Goal: Check status

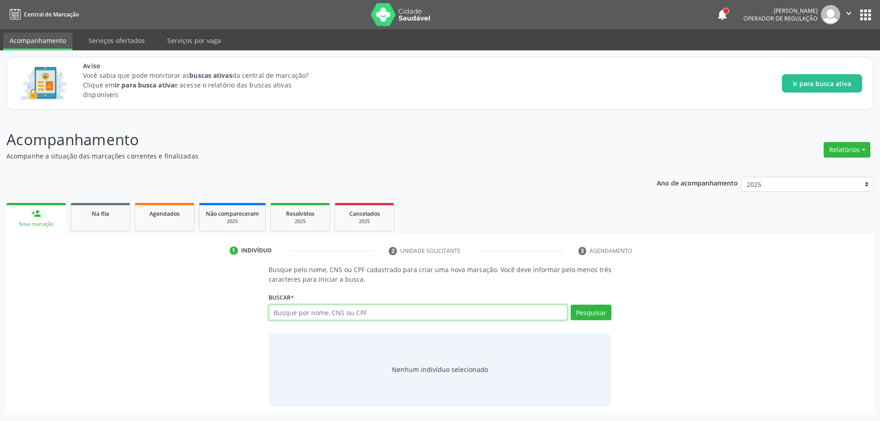
click at [325, 313] on input "text" at bounding box center [417, 313] width 299 height 16
click at [105, 214] on span "Na fila" at bounding box center [100, 214] width 17 height 8
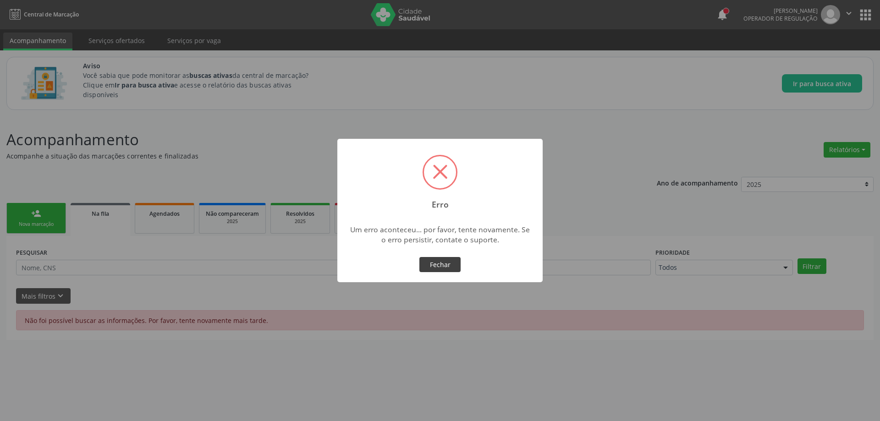
click at [434, 266] on button "Fechar" at bounding box center [439, 265] width 41 height 16
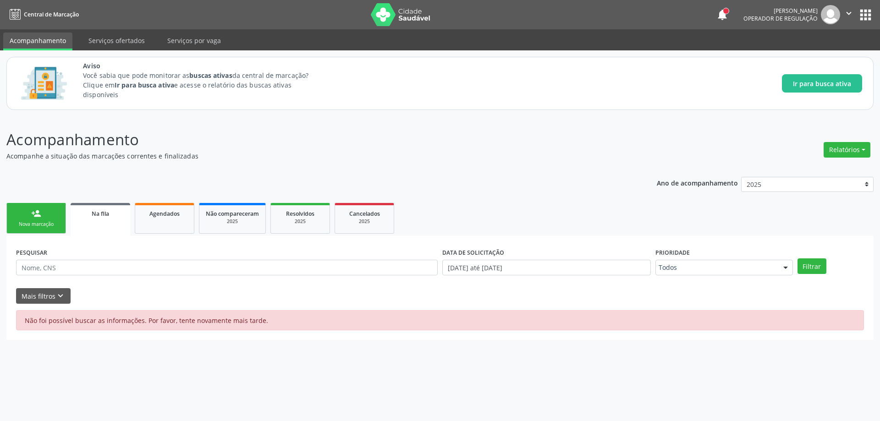
click at [98, 219] on link "Na fila" at bounding box center [101, 219] width 60 height 33
click at [101, 204] on link "Na fila" at bounding box center [101, 219] width 60 height 33
click at [115, 210] on div "Na fila" at bounding box center [100, 213] width 47 height 10
click at [170, 216] on span "Agendados" at bounding box center [164, 214] width 30 height 8
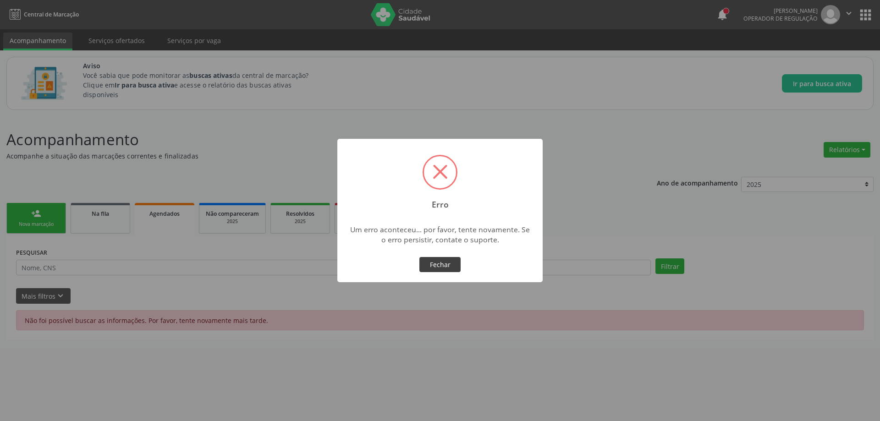
click at [448, 268] on button "Fechar" at bounding box center [439, 265] width 41 height 16
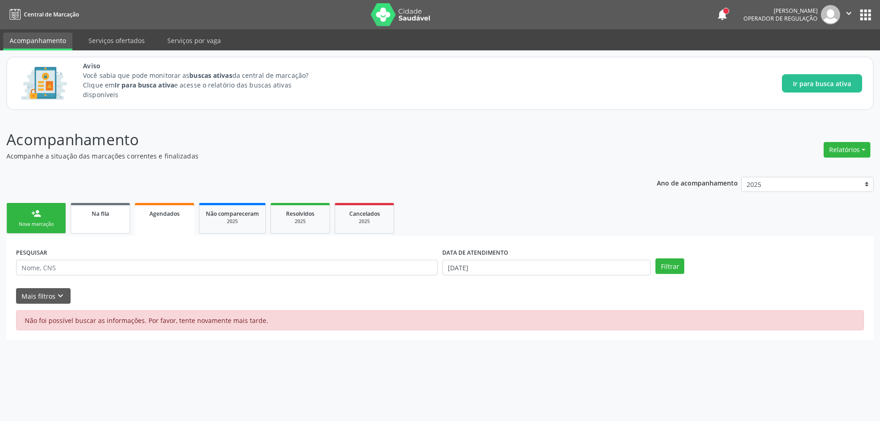
click at [108, 223] on link "Na fila" at bounding box center [101, 218] width 60 height 31
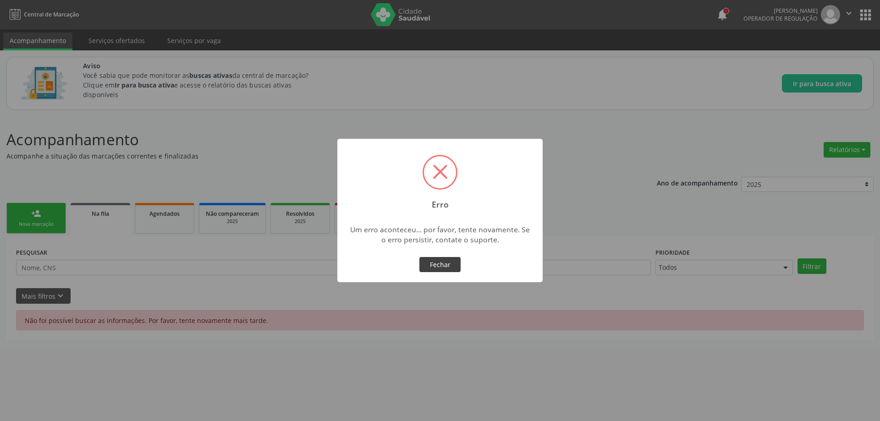
drag, startPoint x: 444, startPoint y: 264, endPoint x: 879, endPoint y: 144, distance: 451.5
click at [447, 263] on button "Fechar" at bounding box center [439, 265] width 41 height 16
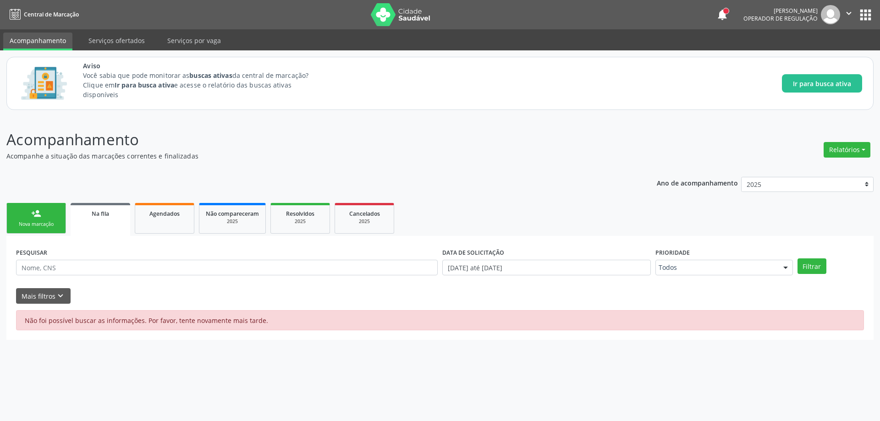
click at [861, 16] on button "apps" at bounding box center [865, 15] width 16 height 16
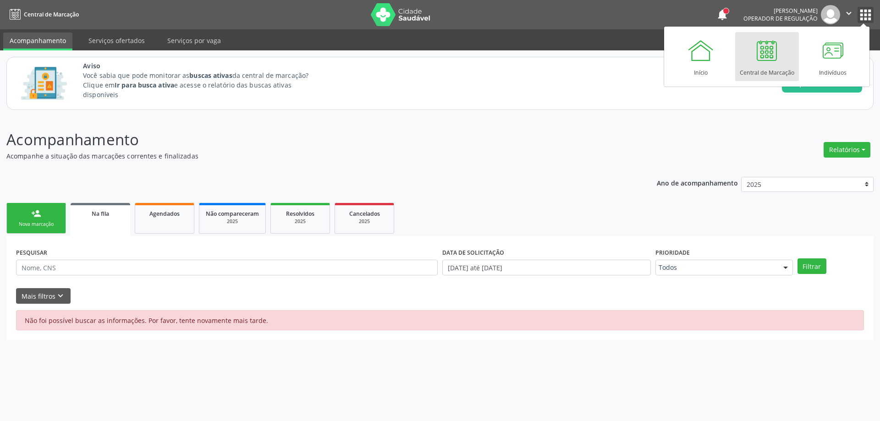
click at [853, 14] on icon "" at bounding box center [849, 13] width 10 height 10
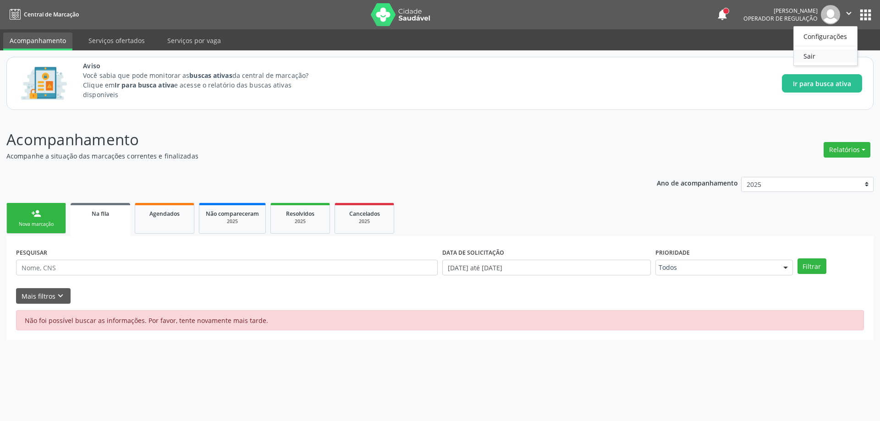
click at [822, 54] on link "Sair" at bounding box center [825, 55] width 63 height 13
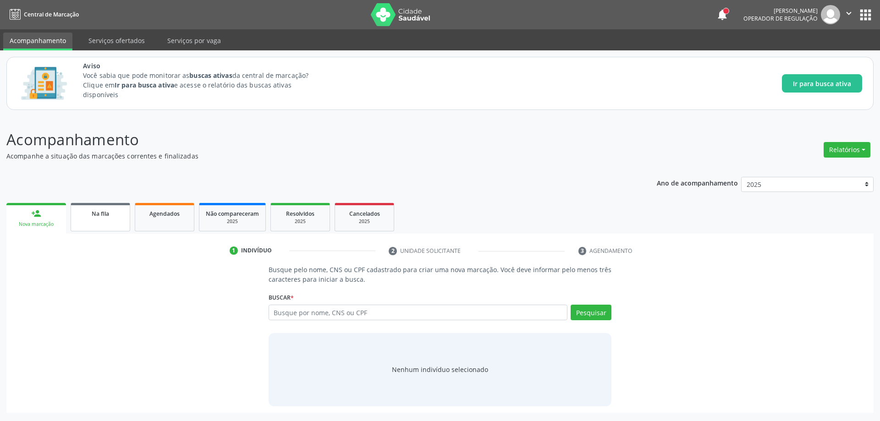
click at [96, 218] on link "Na fila" at bounding box center [101, 217] width 60 height 28
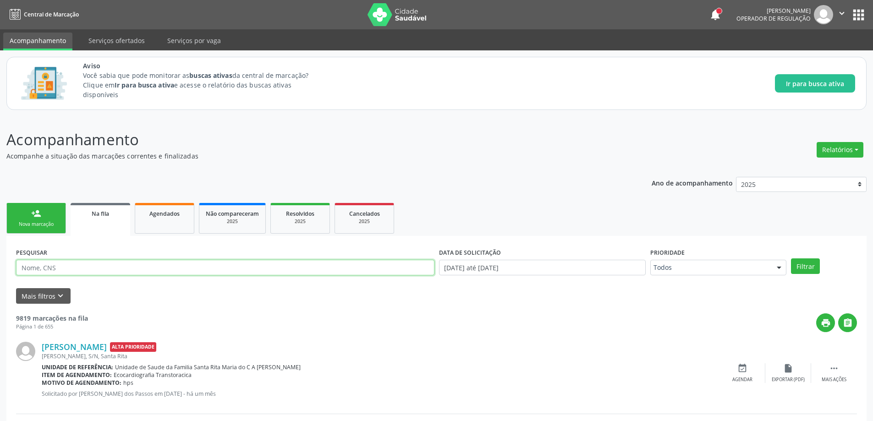
click at [272, 268] on input "text" at bounding box center [225, 268] width 418 height 16
type input "709006865305211"
click at [809, 261] on button "Filtrar" at bounding box center [805, 266] width 29 height 16
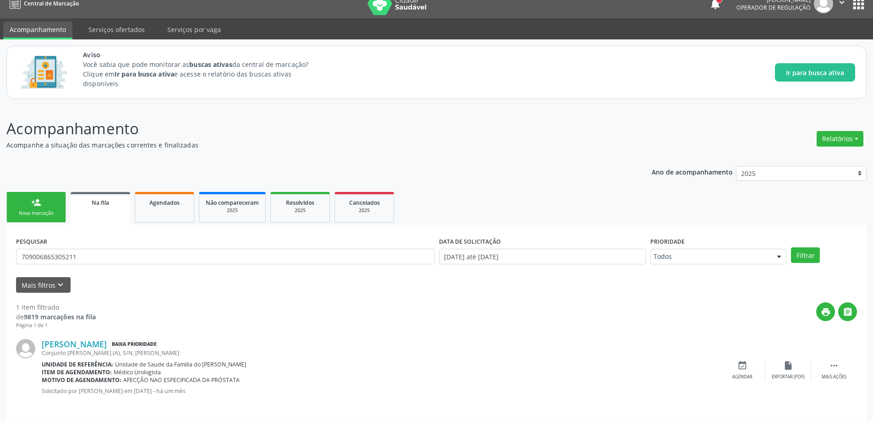
scroll to position [17, 0]
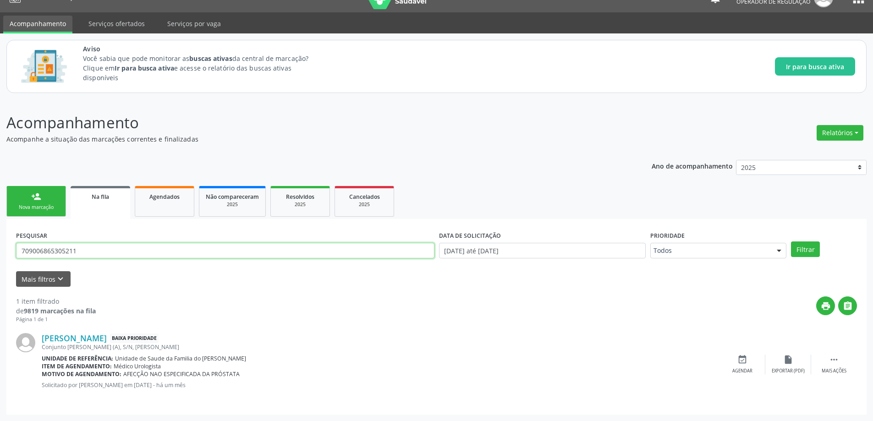
click at [254, 246] on input "709006865305211" at bounding box center [225, 251] width 418 height 16
type input "702607796831744"
click at [798, 248] on button "Filtrar" at bounding box center [805, 249] width 29 height 16
click at [58, 247] on input "702607796831744" at bounding box center [225, 251] width 418 height 16
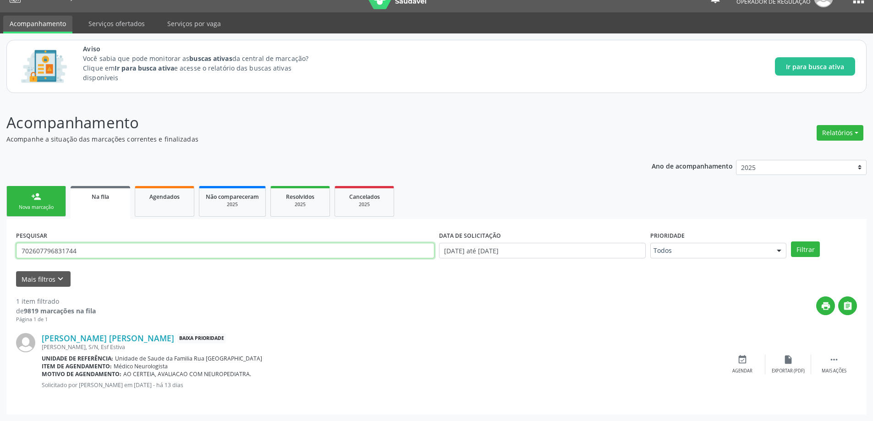
click at [58, 247] on input "702607796831744" at bounding box center [225, 251] width 418 height 16
click at [224, 163] on div "Ano de acompanhamento 2025 person_add Nova marcação Na fila Agendados Não compa…" at bounding box center [436, 284] width 860 height 262
click at [323, 303] on div "print " at bounding box center [476, 309] width 761 height 27
click at [106, 195] on span "Na fila" at bounding box center [100, 197] width 17 height 8
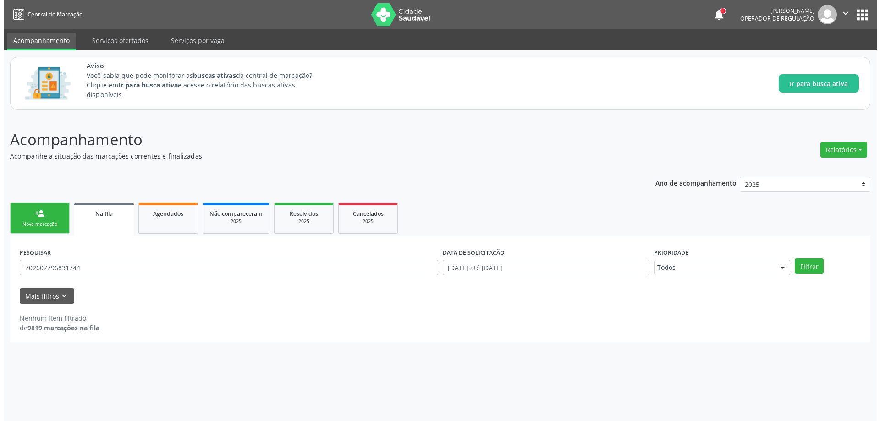
scroll to position [0, 0]
